Goal: Navigation & Orientation: Go to known website

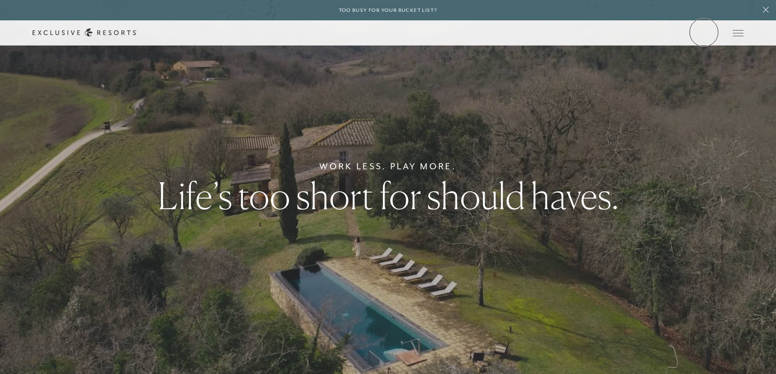
click at [0, 0] on link "Member Login" at bounding box center [0, 0] width 0 height 0
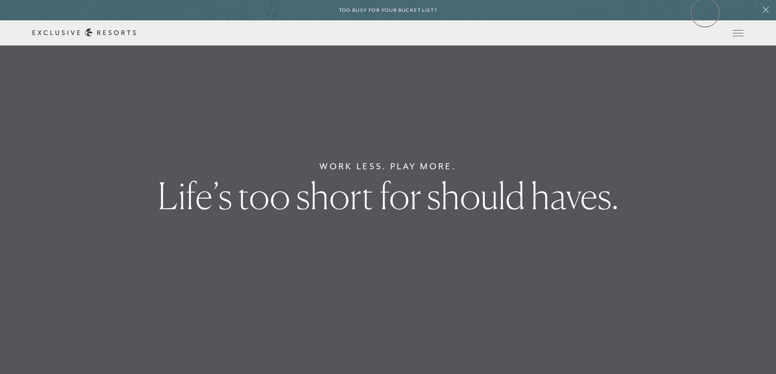
click at [704, 13] on div "Too busy for your bucket list?" at bounding box center [388, 10] width 776 height 20
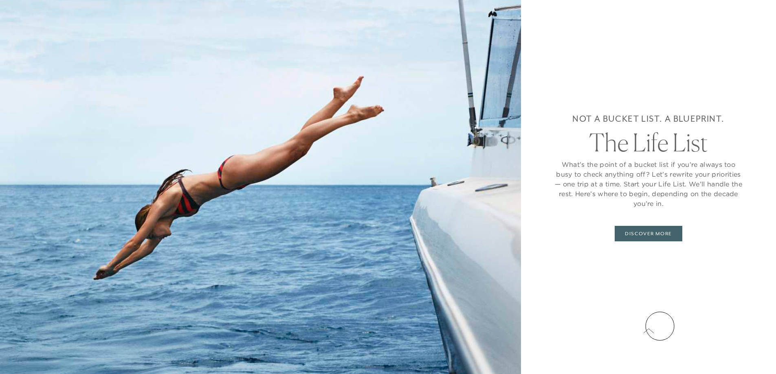
click at [658, 326] on button at bounding box center [648, 331] width 20 height 20
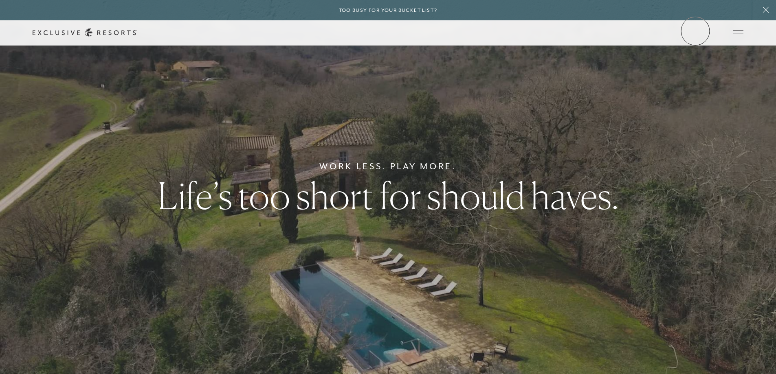
click at [0, 0] on link "Member Login" at bounding box center [0, 0] width 0 height 0
